Goal: Browse casually

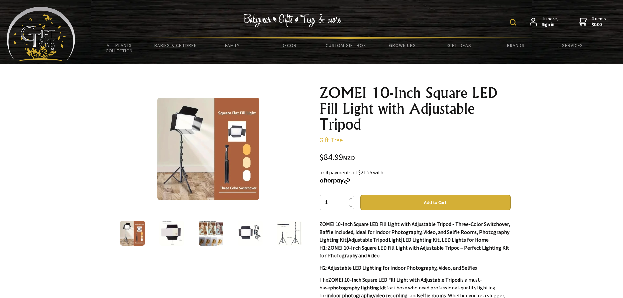
scroll to position [33, 0]
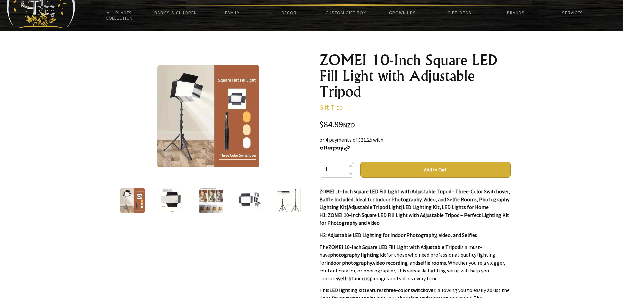
click at [176, 200] on img at bounding box center [171, 200] width 25 height 25
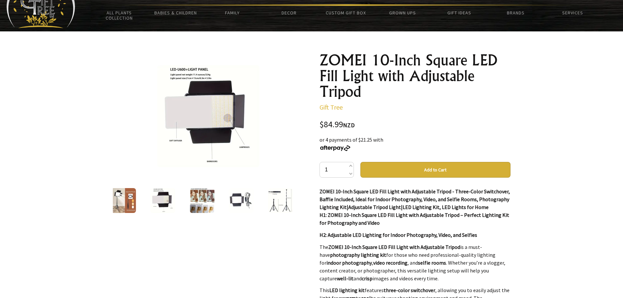
click at [204, 198] on img at bounding box center [201, 200] width 25 height 25
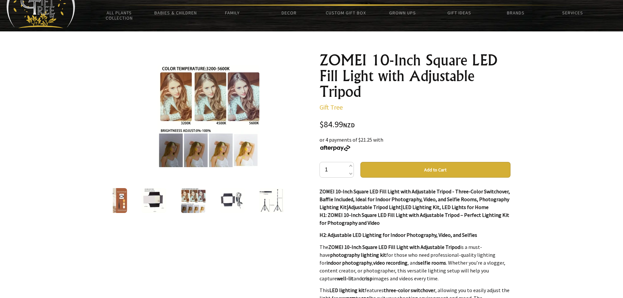
click at [219, 197] on div at bounding box center [232, 200] width 39 height 27
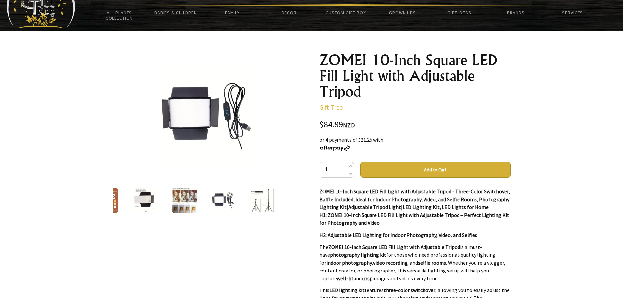
click at [186, 205] on img at bounding box center [184, 200] width 25 height 25
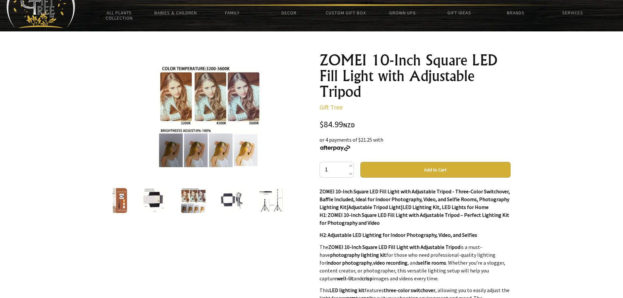
click at [252, 154] on img at bounding box center [208, 116] width 102 height 102
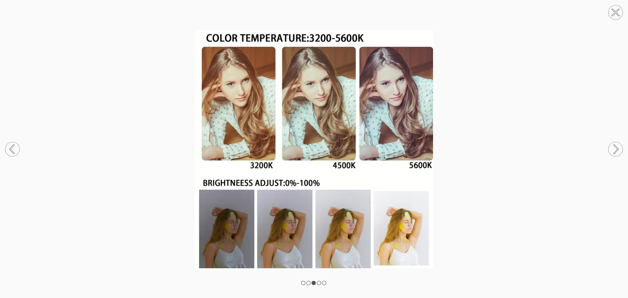
click at [615, 145] on icon at bounding box center [616, 149] width 4 height 8
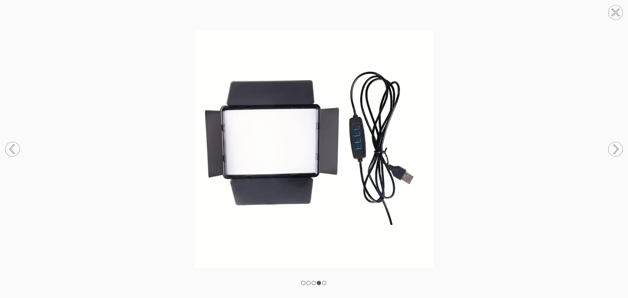
click at [616, 145] on circle at bounding box center [616, 149] width 14 height 14
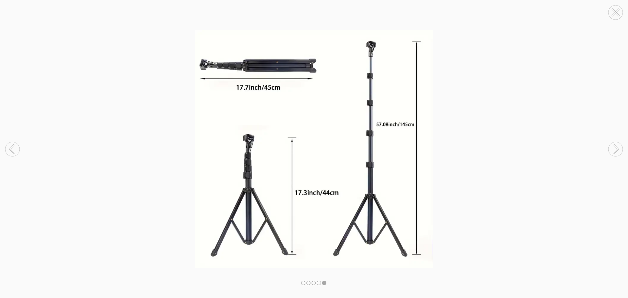
click at [616, 145] on circle at bounding box center [616, 149] width 14 height 14
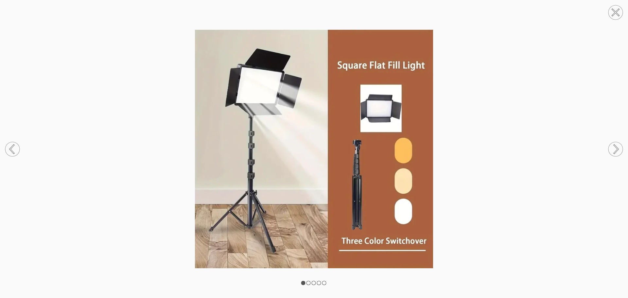
drag, startPoint x: 612, startPoint y: 12, endPoint x: 599, endPoint y: 16, distance: 13.1
click at [612, 12] on circle at bounding box center [616, 12] width 14 height 14
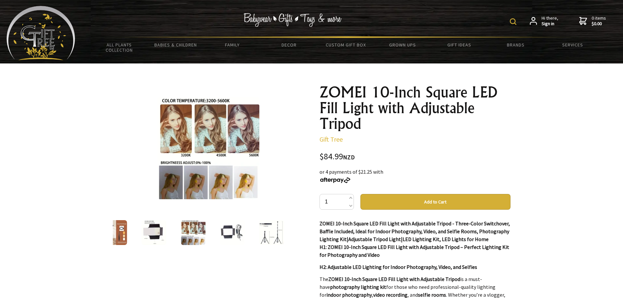
scroll to position [0, 0]
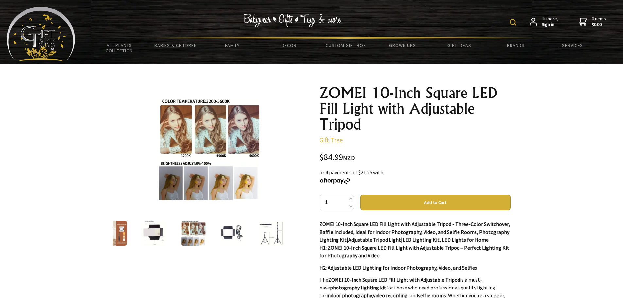
click at [133, 235] on div at bounding box center [114, 233] width 39 height 27
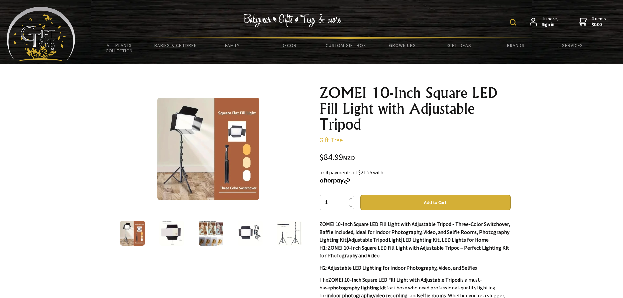
click at [124, 231] on img at bounding box center [132, 233] width 25 height 25
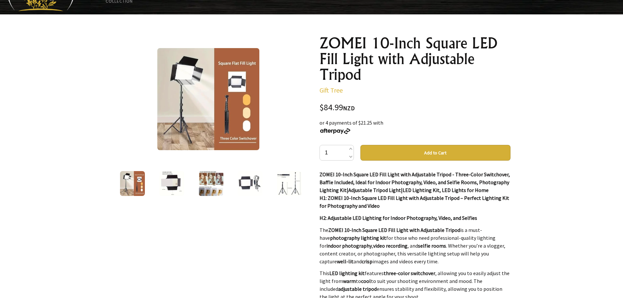
scroll to position [65, 0]
